Goal: Information Seeking & Learning: Learn about a topic

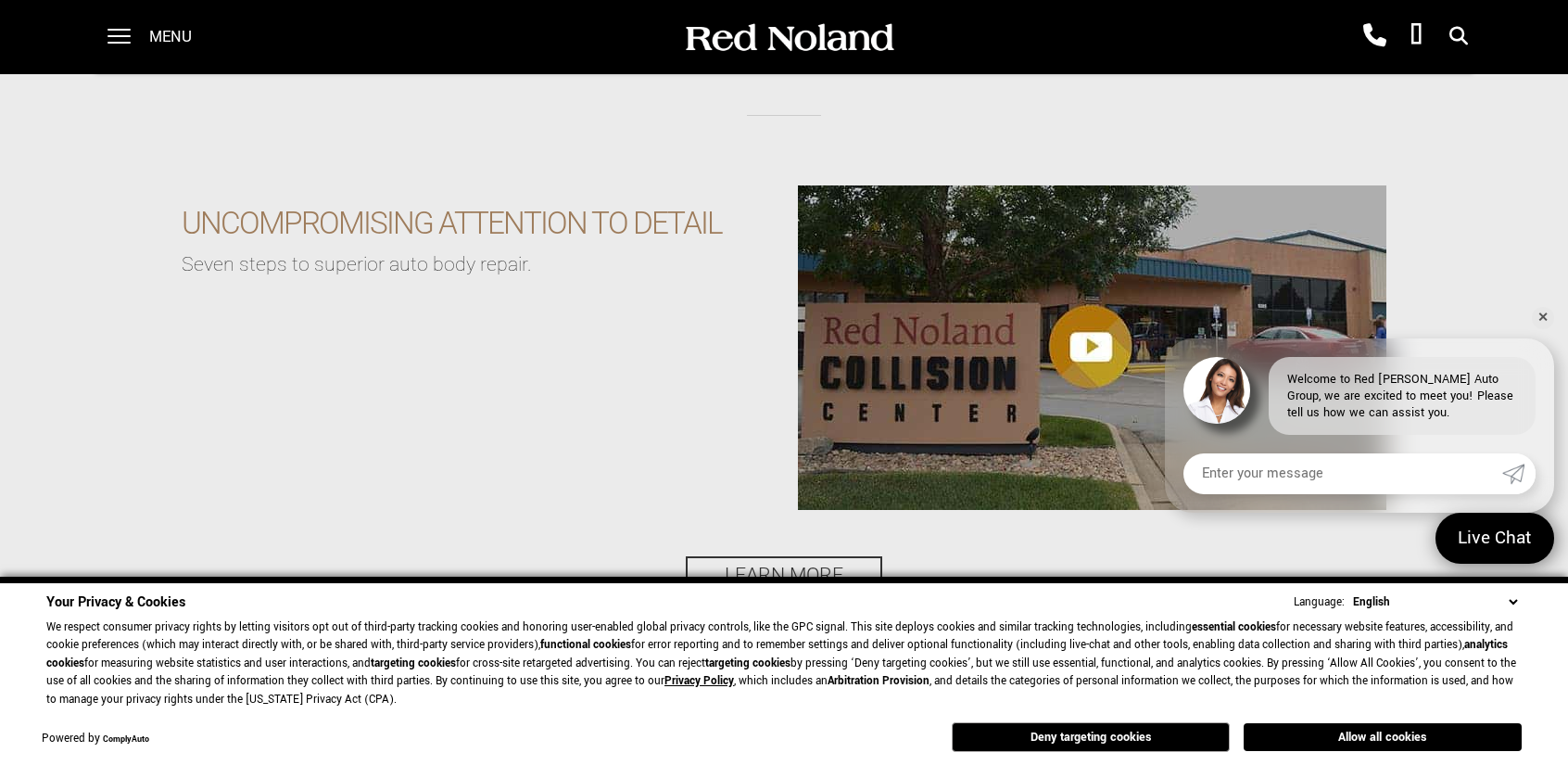
scroll to position [3431, 0]
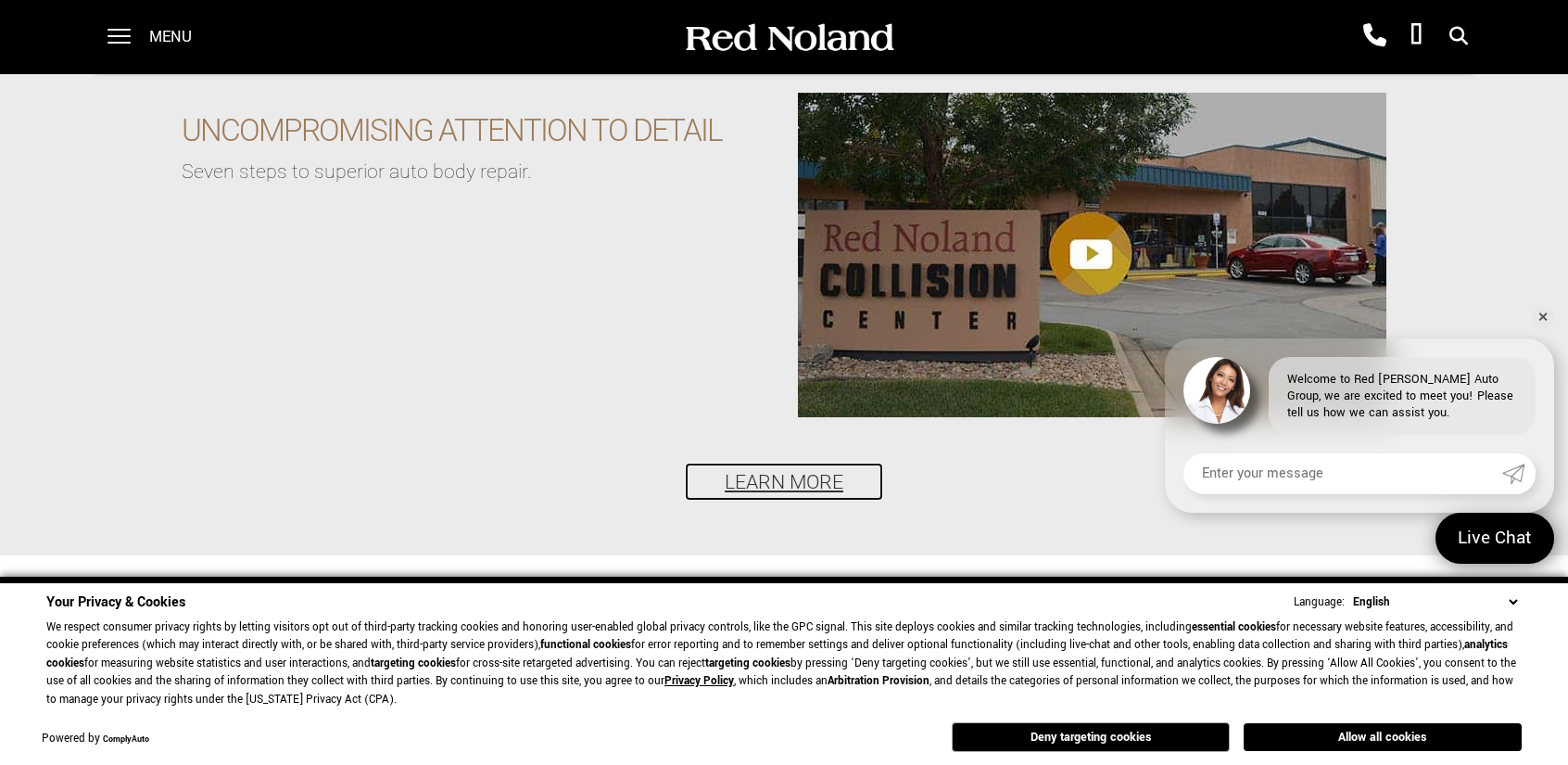
click at [749, 483] on link "Learn More" at bounding box center [784, 482] width 197 height 36
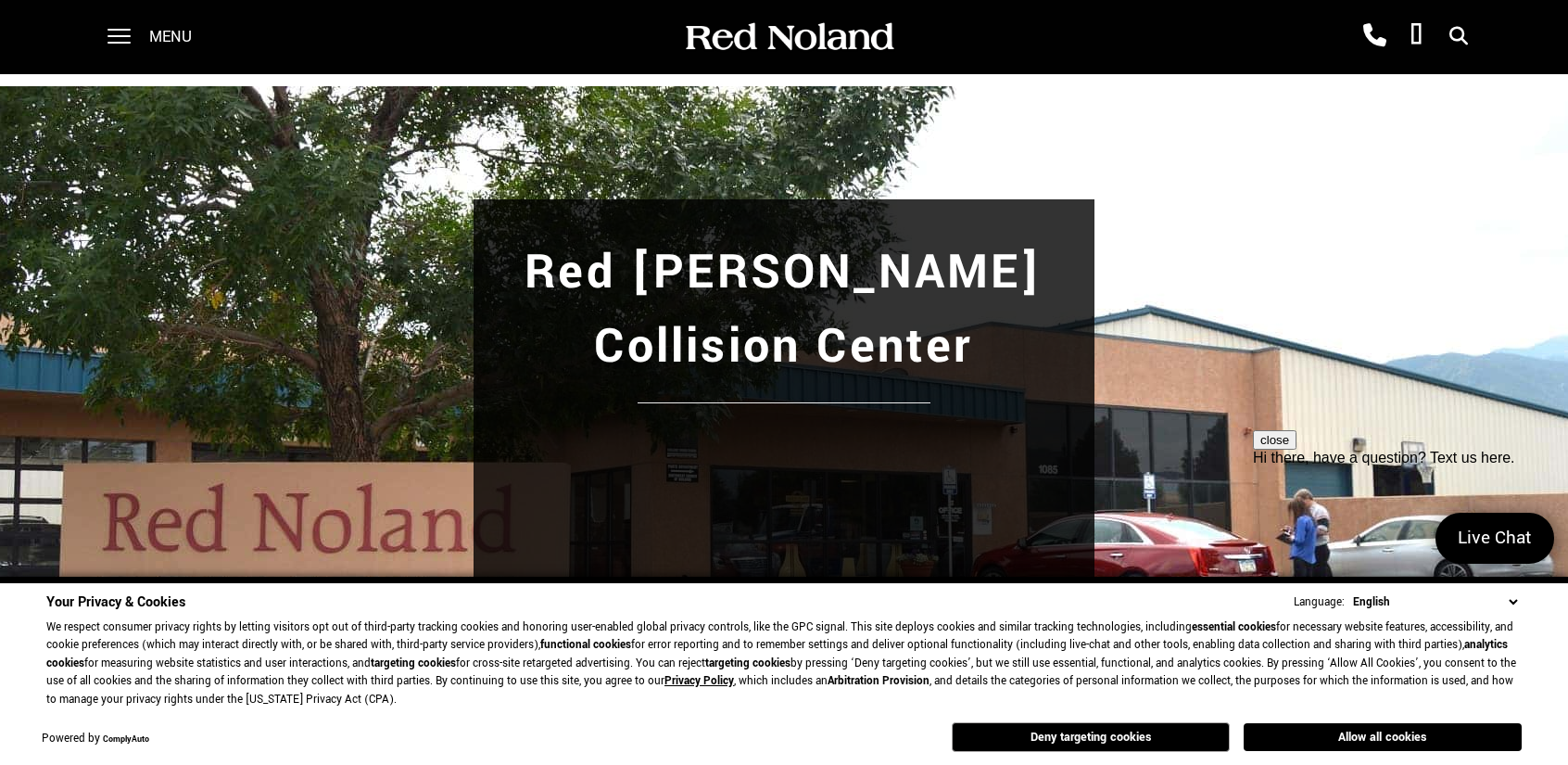
click at [1066, 736] on button "Deny targeting cookies" at bounding box center [1091, 736] width 278 height 30
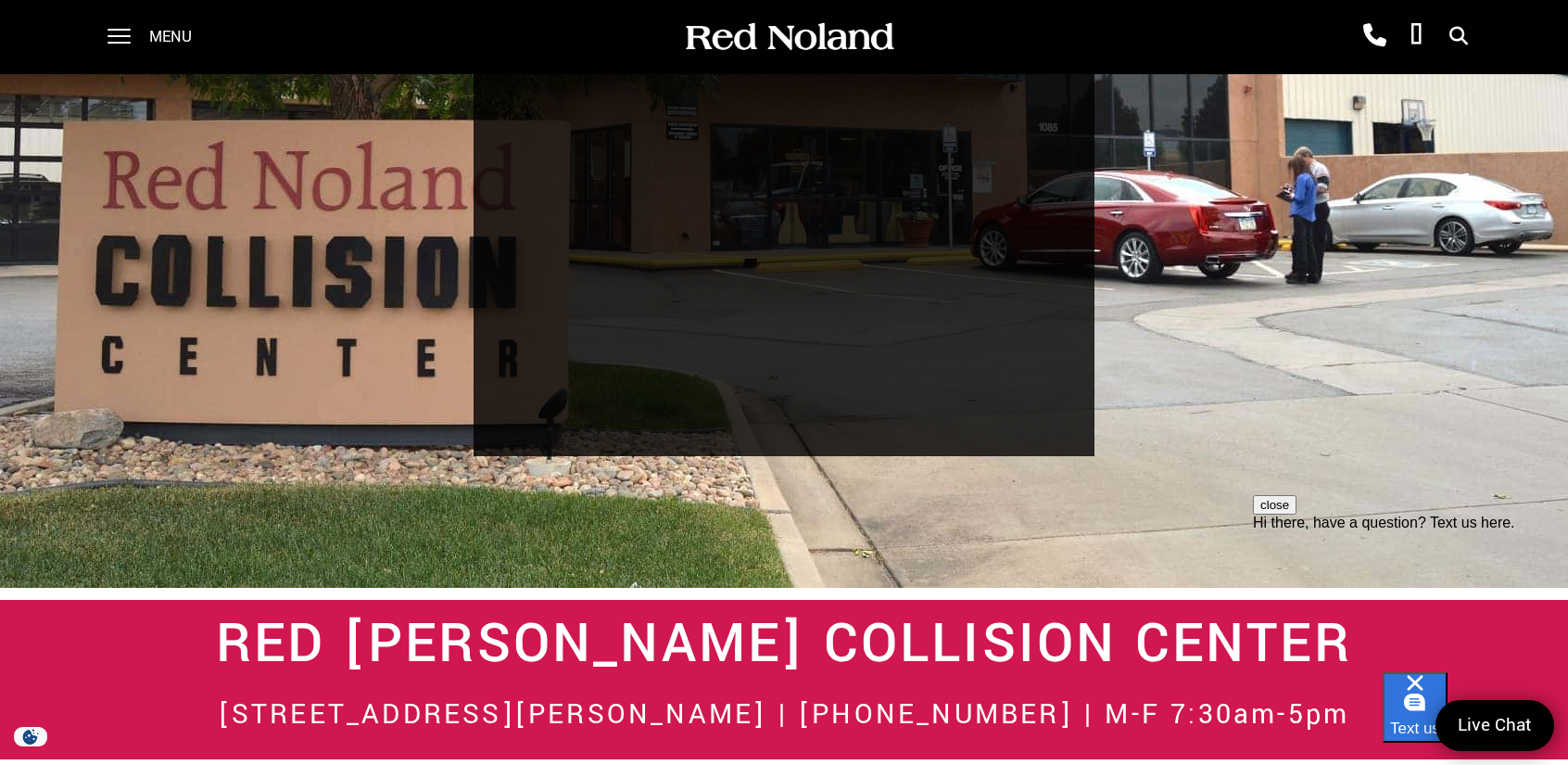
scroll to position [371, 0]
